Goal: Information Seeking & Learning: Learn about a topic

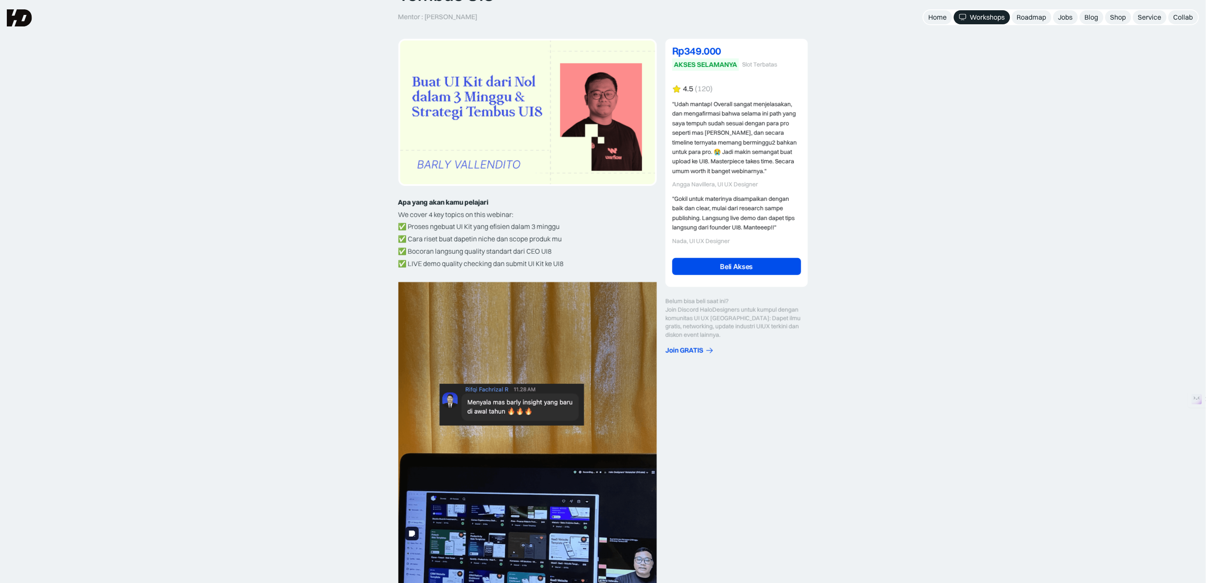
scroll to position [15, 0]
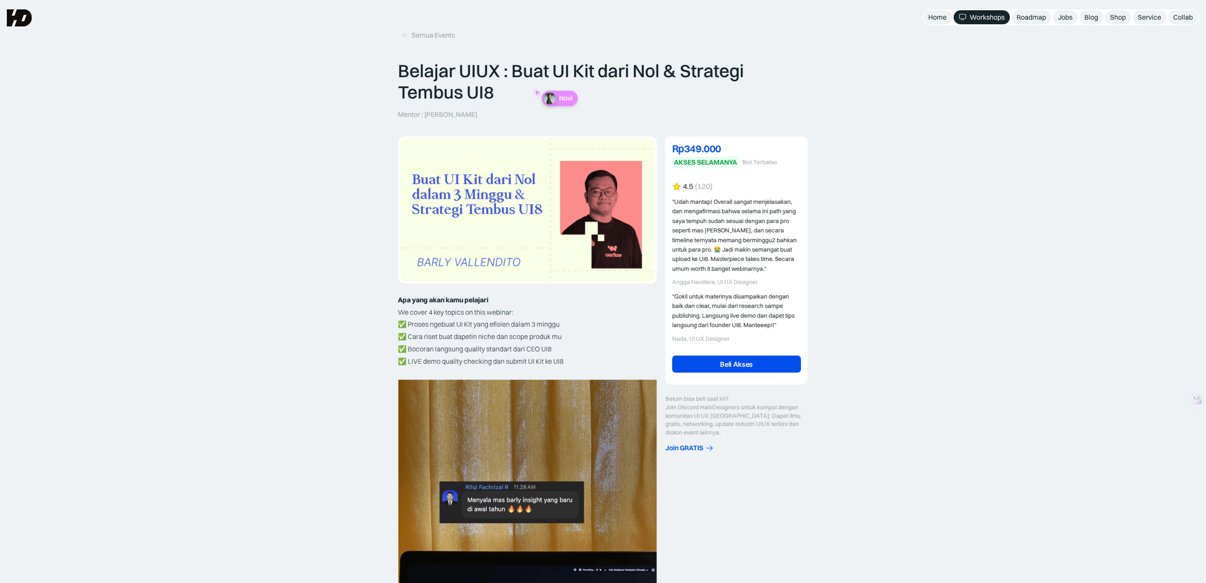
click at [725, 292] on div ""Gokil untuk materinya disampaikan dengan baik dan clear, mulai dari research s…" at bounding box center [736, 311] width 129 height 38
click at [984, 19] on div "Workshops" at bounding box center [987, 17] width 35 height 9
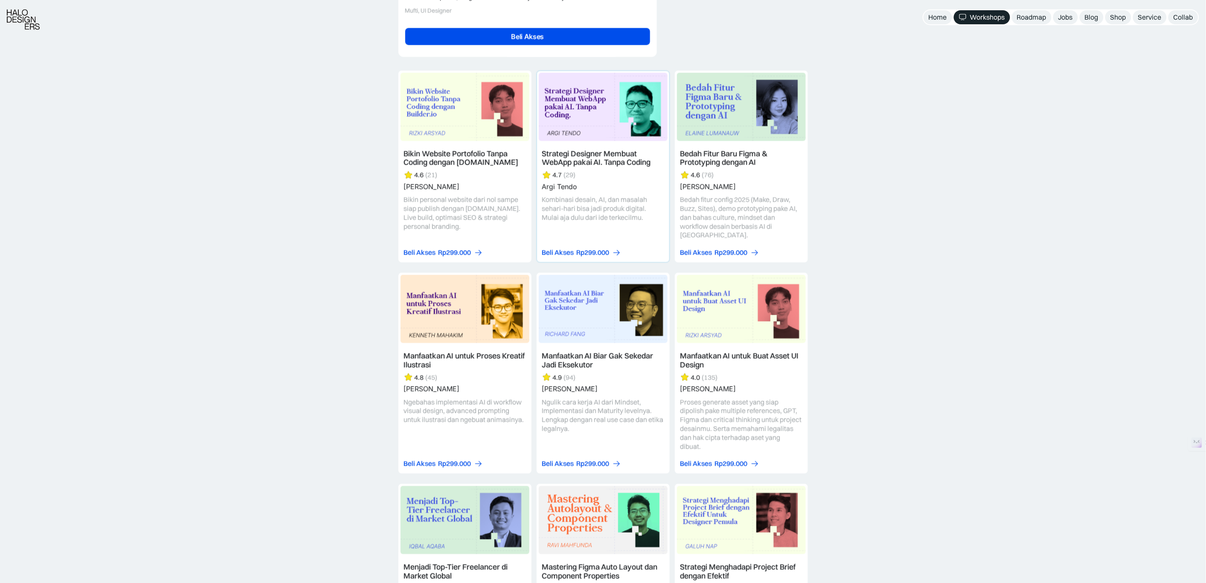
scroll to position [2510, 0]
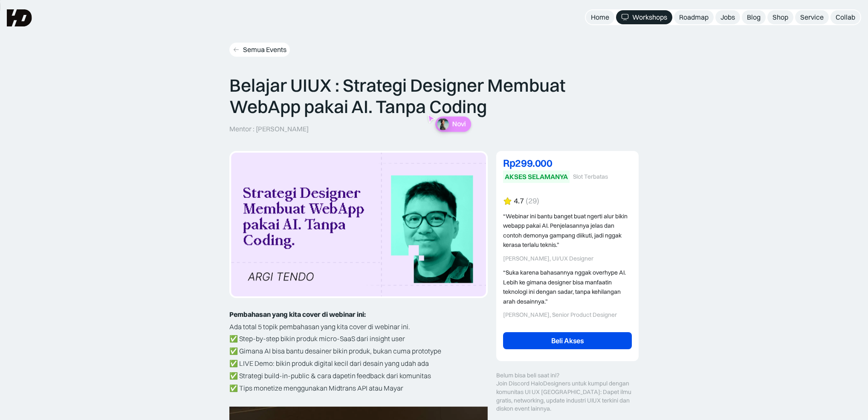
click at [276, 50] on div "Semua Events" at bounding box center [265, 49] width 44 height 9
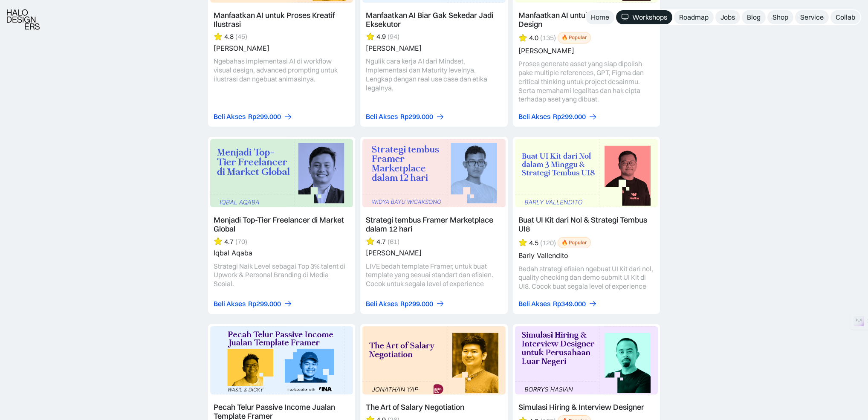
scroll to position [1297, 0]
